Goal: Transaction & Acquisition: Purchase product/service

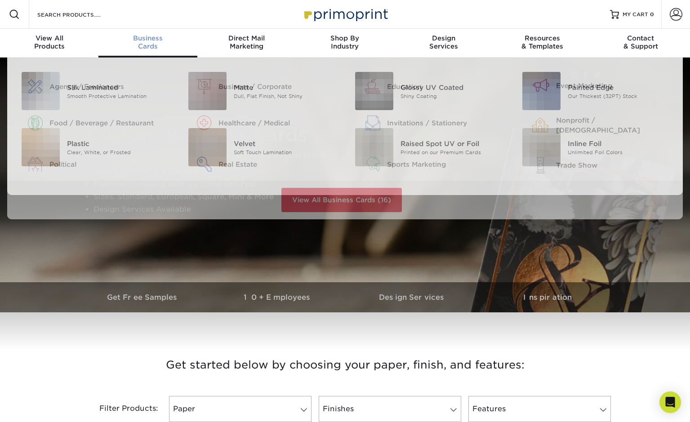
click at [137, 46] on div "Business Cards" at bounding box center [147, 42] width 98 height 16
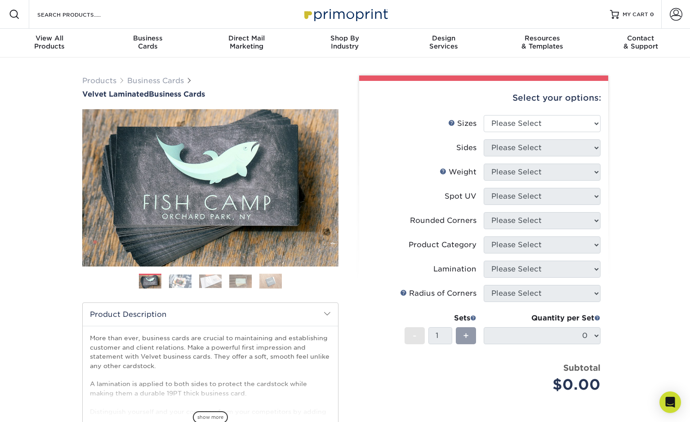
click at [180, 279] on img at bounding box center [180, 281] width 22 height 14
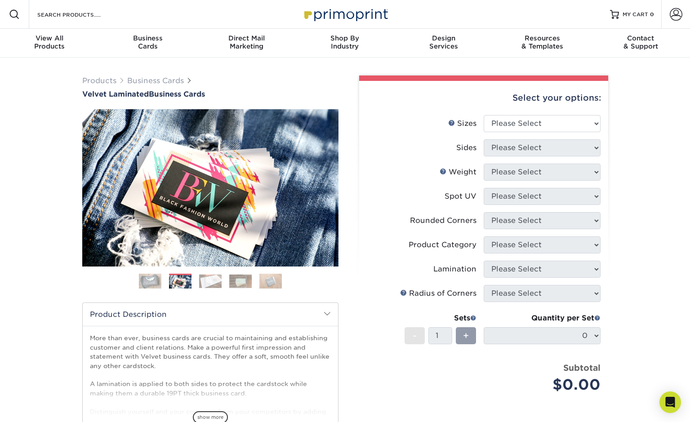
click at [226, 279] on ol at bounding box center [210, 285] width 256 height 22
click at [241, 278] on img at bounding box center [240, 281] width 22 height 14
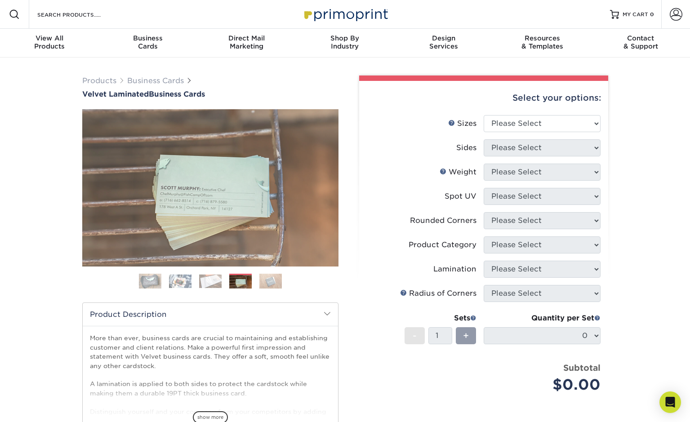
click at [271, 279] on img at bounding box center [270, 281] width 22 height 16
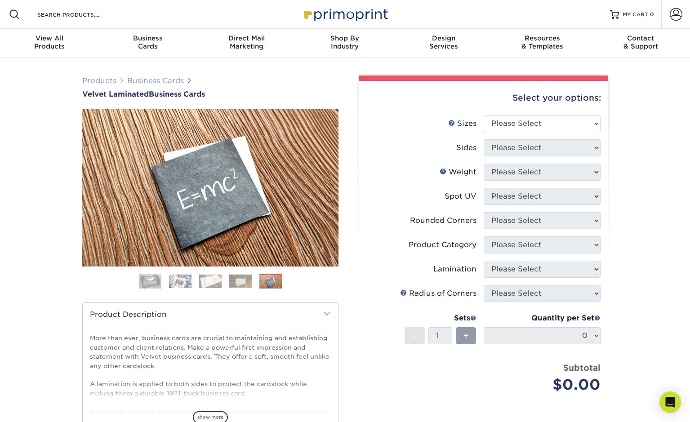
click at [217, 277] on img at bounding box center [210, 281] width 22 height 14
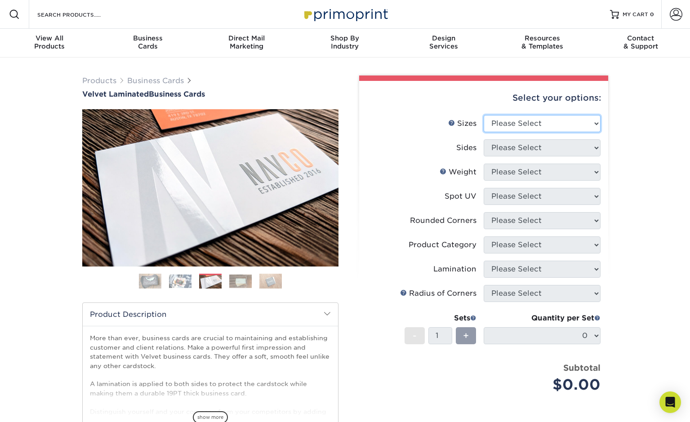
click at [517, 124] on select "Please Select 1.5" x 3.5" - Mini 1.75" x 3.5" - Mini 2" x 2" - Square 2" x 3" -…" at bounding box center [541, 123] width 117 height 17
select select "2.00x3.50"
click at [483, 115] on select "Please Select 1.5" x 3.5" - Mini 1.75" x 3.5" - Mini 2" x 2" - Square 2" x 3" -…" at bounding box center [541, 123] width 117 height 17
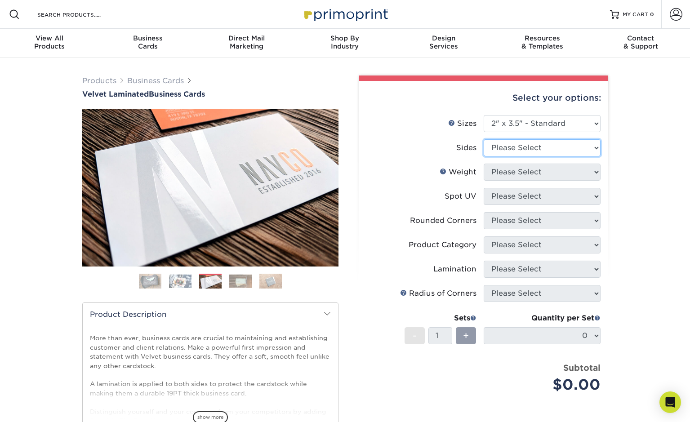
click at [514, 150] on select "Please Select Print Both Sides Print Front Only" at bounding box center [541, 147] width 117 height 17
select select "13abbda7-1d64-4f25-8bb2-c179b224825d"
click at [483, 139] on select "Please Select Print Both Sides Print Front Only" at bounding box center [541, 147] width 117 height 17
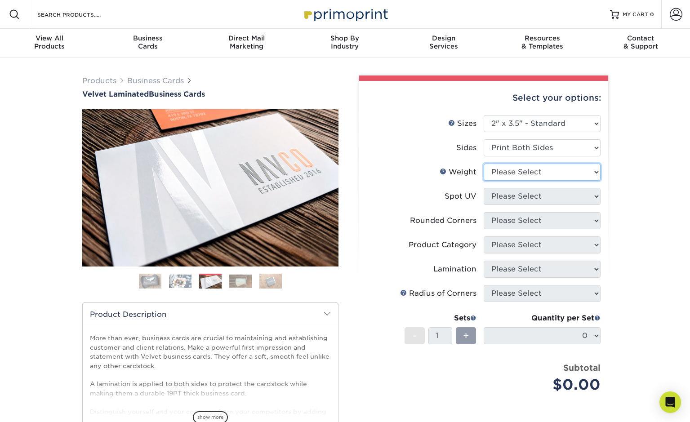
click at [510, 176] on select "Please Select 16PT" at bounding box center [541, 172] width 117 height 17
select select "16PT"
click at [483, 164] on select "Please Select 16PT" at bounding box center [541, 172] width 117 height 17
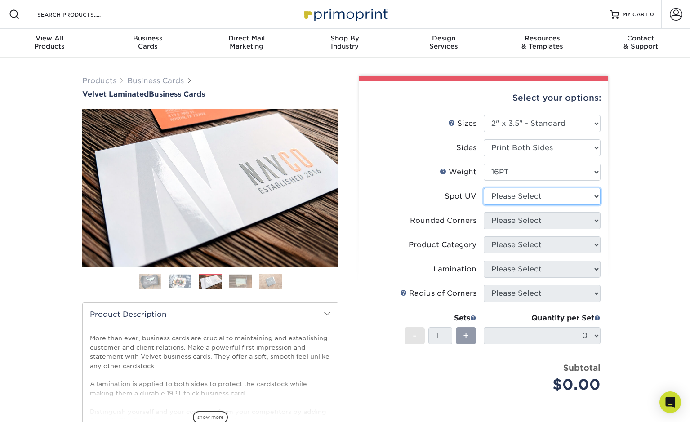
click at [512, 195] on select "Please Select No Spot UV Front and Back (Both Sides) Front Only Back Only" at bounding box center [541, 196] width 117 height 17
select select "0"
click at [483, 188] on select "Please Select No Spot UV Front and Back (Both Sides) Front Only Back Only" at bounding box center [541, 196] width 117 height 17
click at [522, 221] on select "Please Select Yes - Round 2 Corners Yes - Round 4 Corners No" at bounding box center [541, 220] width 117 height 17
select select "7672df9e-0e0a-464d-8e1f-920c575e4da3"
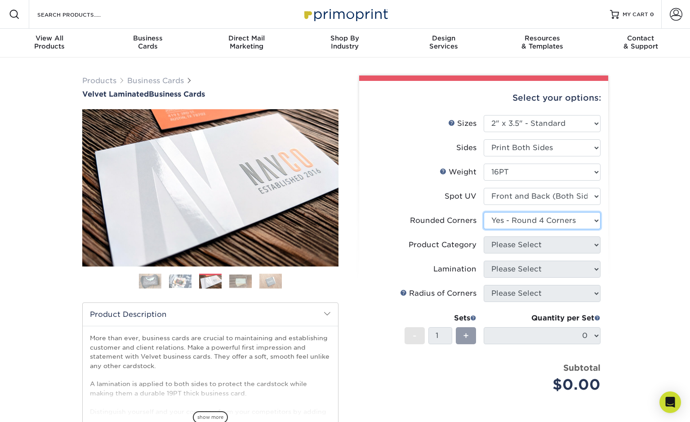
click at [483, 212] on select "Please Select Yes - Round 2 Corners Yes - Round 4 Corners No" at bounding box center [541, 220] width 117 height 17
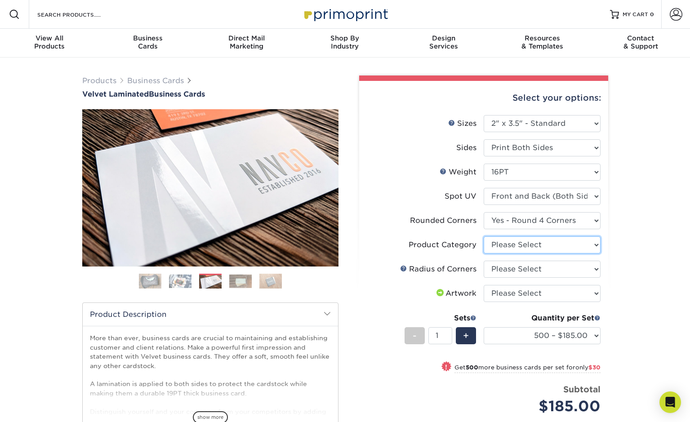
click at [521, 243] on select "Please Select Business Cards" at bounding box center [541, 244] width 117 height 17
select select "3b5148f1-0588-4f88-a218-97bcfdce65c1"
click at [483, 236] on select "Please Select Business Cards" at bounding box center [541, 244] width 117 height 17
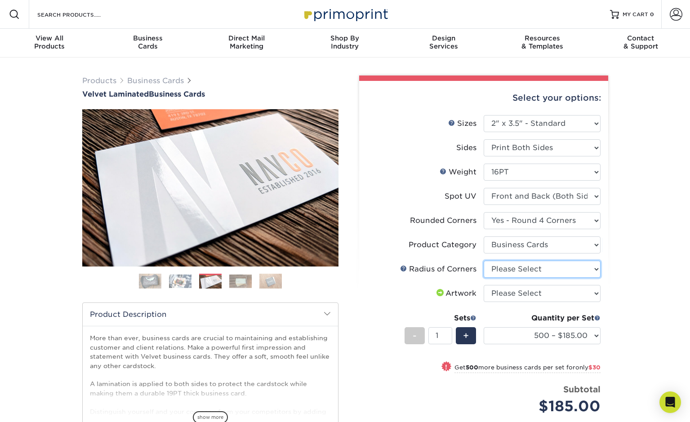
click at [545, 267] on select "Please Select Rounded 1/8" Rounded 1/4"" at bounding box center [541, 269] width 117 height 17
select select "589680c7-ee9a-431b-9d12-d7aeb1386a97"
click at [483, 261] on select "Please Select Rounded 1/8" Rounded 1/4"" at bounding box center [541, 269] width 117 height 17
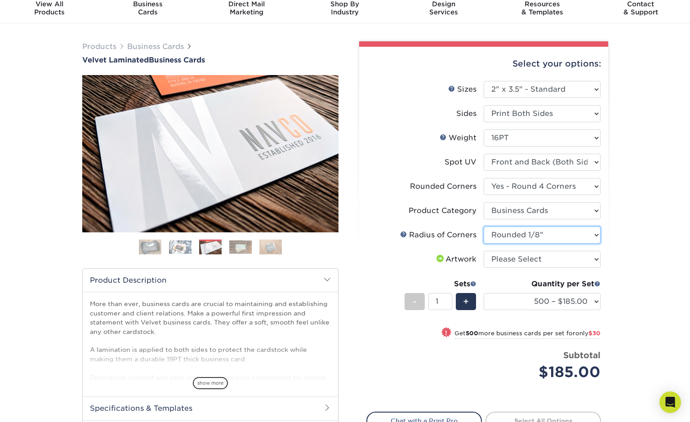
scroll to position [45, 0]
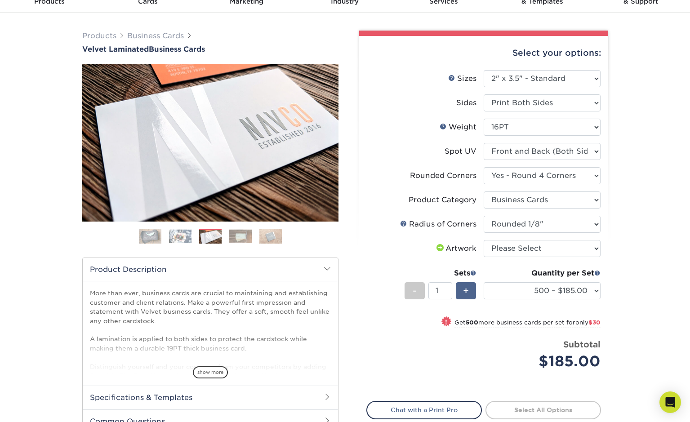
click at [467, 288] on span "+" at bounding box center [466, 290] width 6 height 13
type input "2"
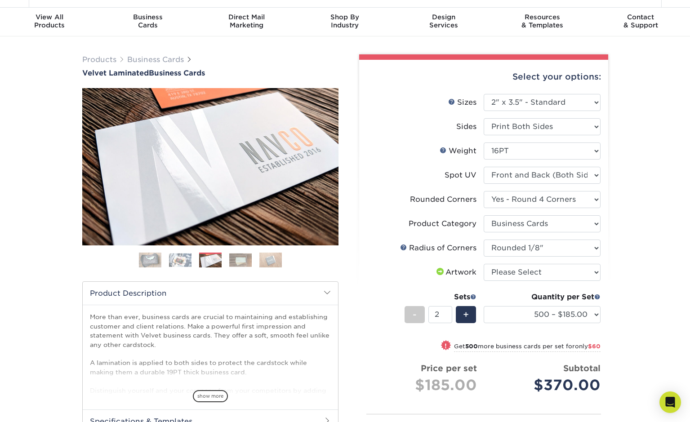
scroll to position [0, 0]
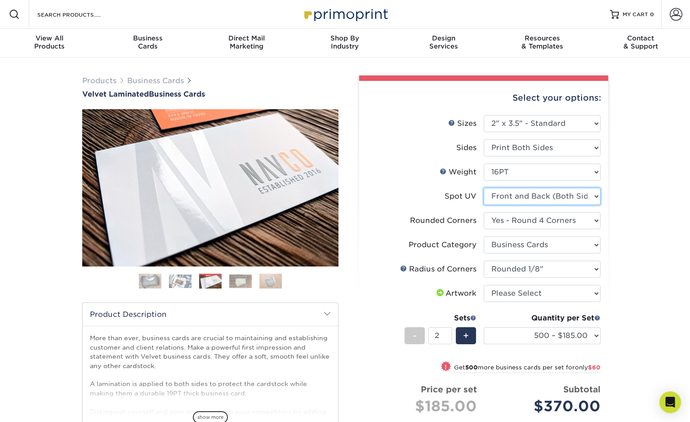
click at [583, 197] on select "Please Select No Spot UV Front and Back (Both Sides) Front Only Back Only" at bounding box center [541, 196] width 117 height 17
click at [606, 196] on div "Select your options: Sizes Help Sizes Please Select 1.5" x 3.5" - Mini 1.75" x …" at bounding box center [483, 321] width 249 height 481
click at [595, 197] on select "Please Select No Spot UV Front and Back (Both Sides) Front Only Back Only" at bounding box center [541, 196] width 117 height 17
click at [611, 197] on div "Select your options: Sizes Help Sizes Please Select 1.5" x 3.5" - Mini -" at bounding box center [480, 318] width 270 height 486
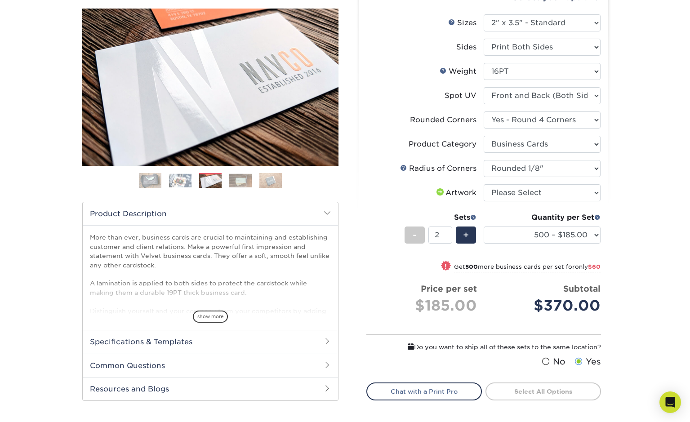
scroll to position [90, 0]
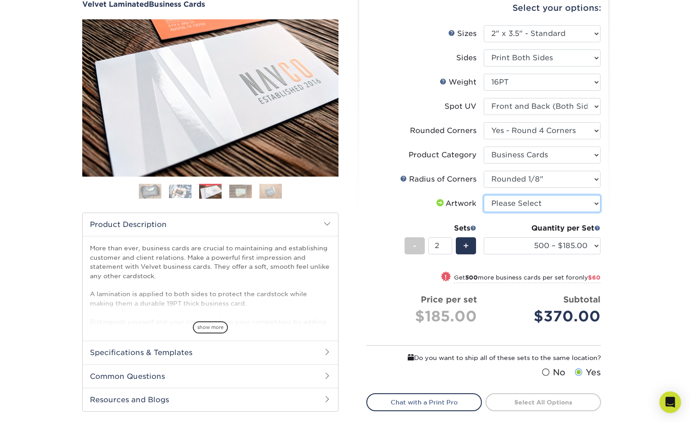
click at [595, 208] on select "Please Select I will upload files I need a design - $100" at bounding box center [541, 203] width 117 height 17
select select "upload"
click at [483, 195] on select "Please Select I will upload files I need a design - $100" at bounding box center [541, 203] width 117 height 17
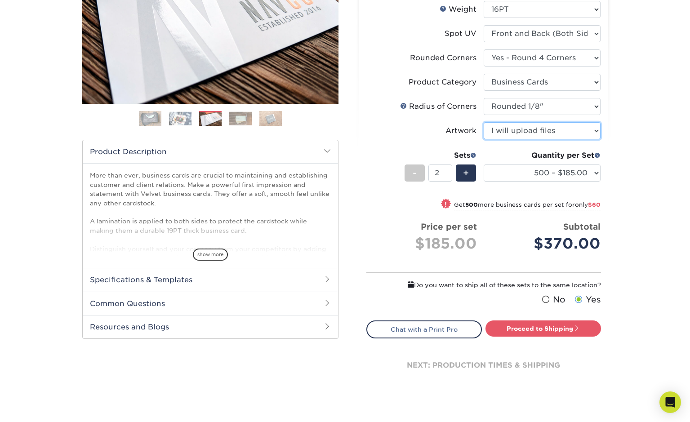
scroll to position [180, 0]
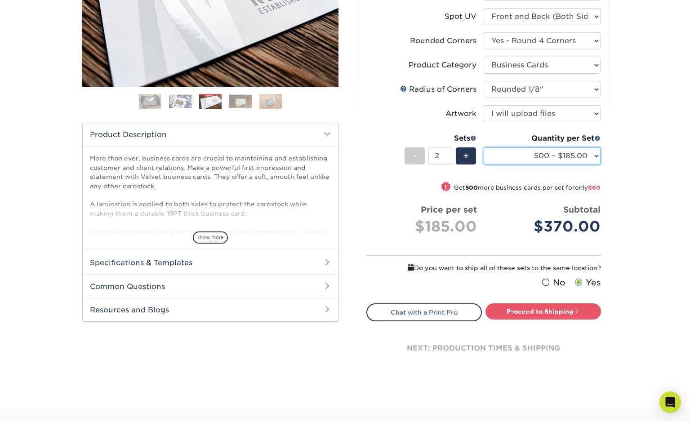
click at [593, 157] on select "500 – $185.00 1000 – $215.00 2500 – $518.00 5000 – $869.00 10000 – $1557.00" at bounding box center [541, 155] width 117 height 17
click at [483, 147] on select "500 – $185.00 1000 – $215.00 2500 – $518.00 5000 – $869.00 10000 – $1557.00" at bounding box center [541, 155] width 117 height 17
click at [590, 156] on select "500 – $185.00 1000 – $215.00 2500 – $518.00 5000 – $869.00 10000 – $1557.00" at bounding box center [541, 155] width 117 height 17
select select "500 – $185.00"
click at [483, 147] on select "500 – $185.00 1000 – $215.00 2500 – $518.00 5000 – $869.00 10000 – $1557.00" at bounding box center [541, 155] width 117 height 17
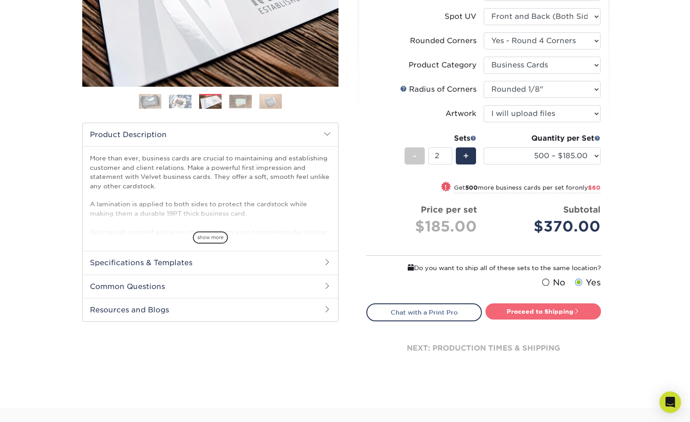
click at [568, 307] on link "Proceed to Shipping" at bounding box center [542, 311] width 115 height 16
type input "Set 1"
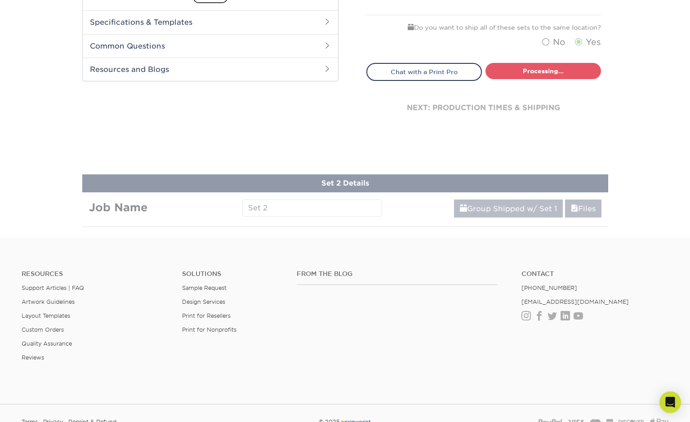
select select "324fe1f0-70d0-4914-adf4-8f61103db615"
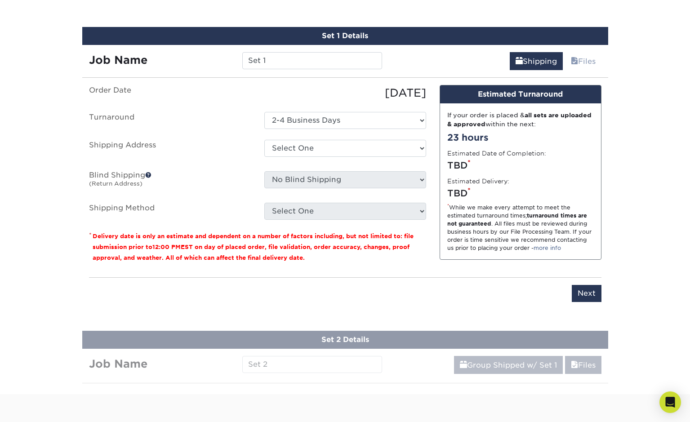
scroll to position [462, 0]
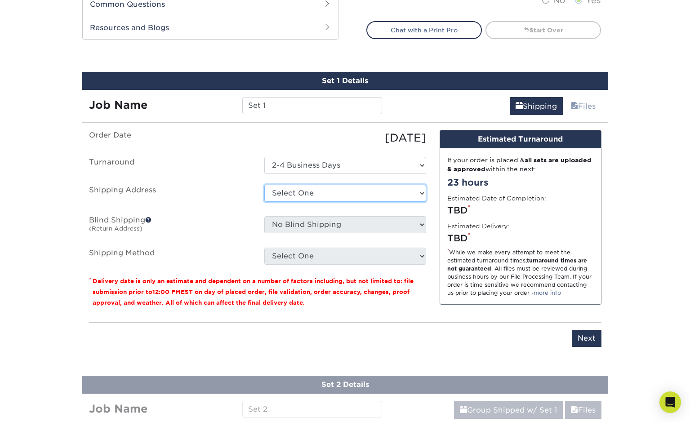
click at [380, 187] on select "Select One + Add New Address - Login" at bounding box center [345, 193] width 162 height 17
click at [226, 211] on ul "Order Date [DATE] [GEOGRAPHIC_DATA] Select One 2-4 Business Days Shipping Addre…" at bounding box center [257, 197] width 337 height 135
click at [244, 248] on label "Shipping Method" at bounding box center [169, 256] width 175 height 17
